Goal: Information Seeking & Learning: Learn about a topic

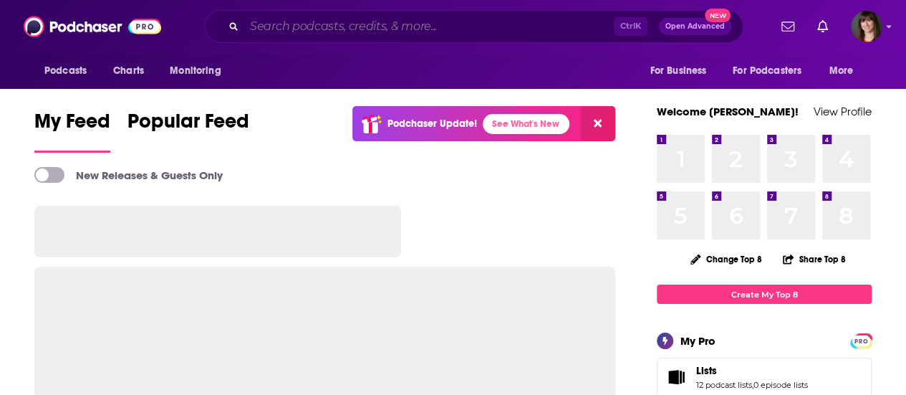
click at [314, 24] on input "Search podcasts, credits, & more..." at bounding box center [429, 26] width 370 height 23
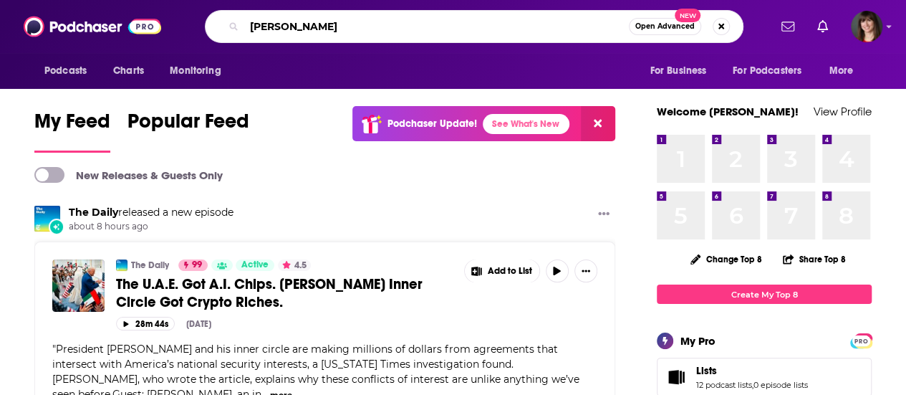
type input "[PERSON_NAME]"
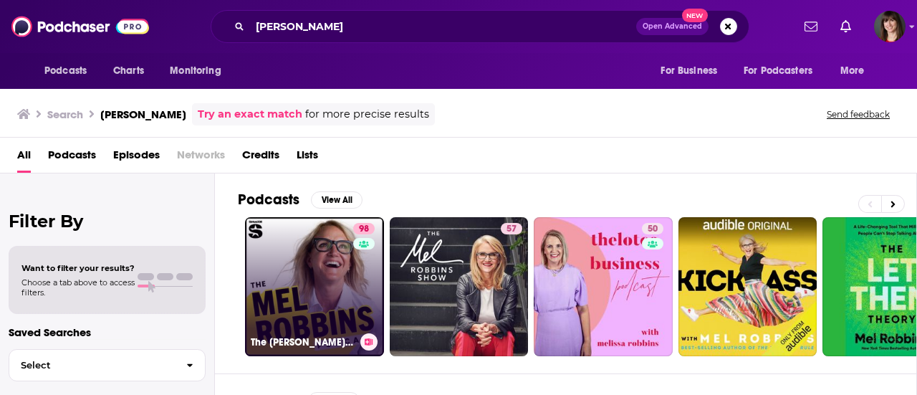
click at [312, 257] on link "98 The [PERSON_NAME] Podcast" at bounding box center [314, 286] width 139 height 139
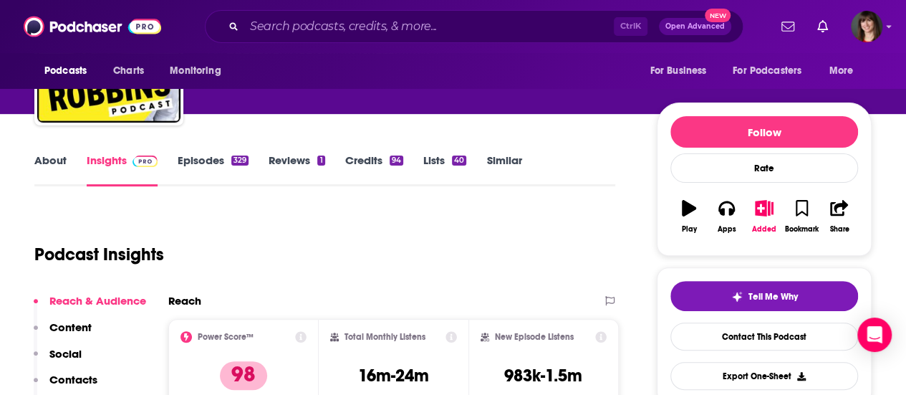
scroll to position [143, 0]
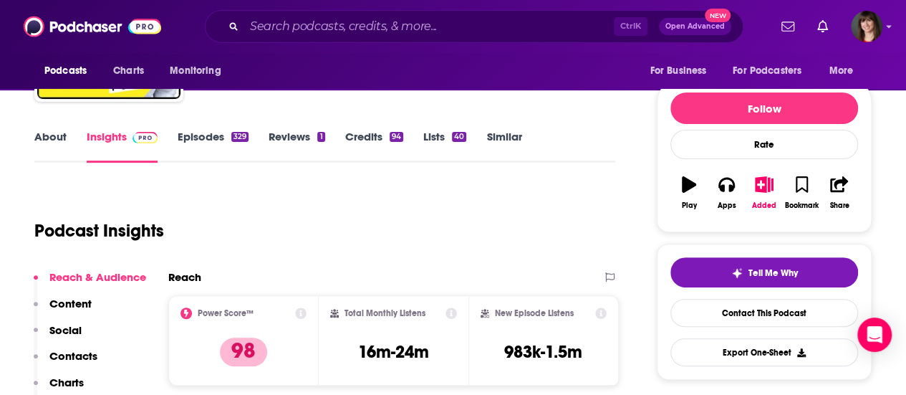
click at [47, 134] on link "About" at bounding box center [50, 146] width 32 height 33
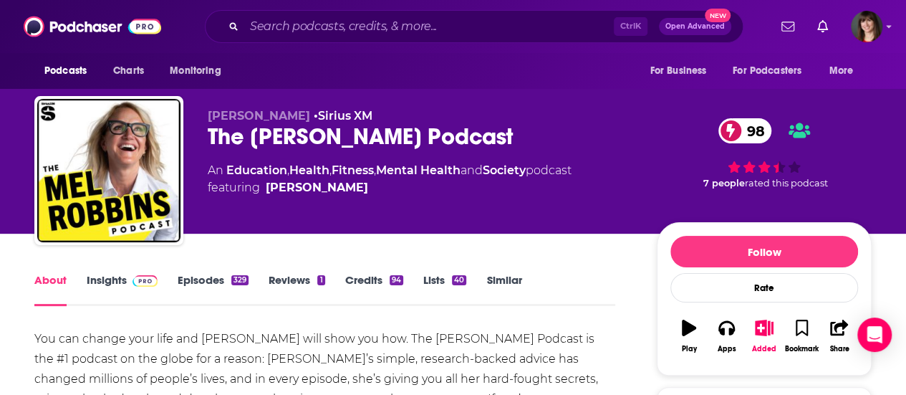
click at [109, 274] on link "Insights" at bounding box center [122, 289] width 71 height 33
